Goal: Register for event/course

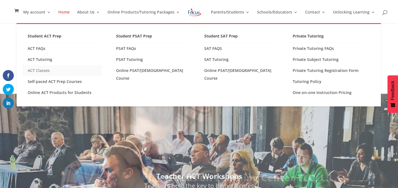
click at [48, 70] on link "ACT Classes" at bounding box center [62, 70] width 80 height 11
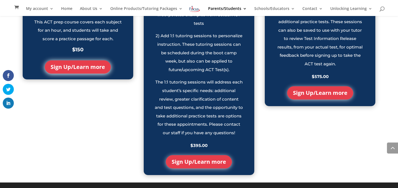
scroll to position [630, 0]
click at [211, 163] on link "Sign Up/Learn more" at bounding box center [199, 161] width 66 height 13
